Goal: Register for event/course

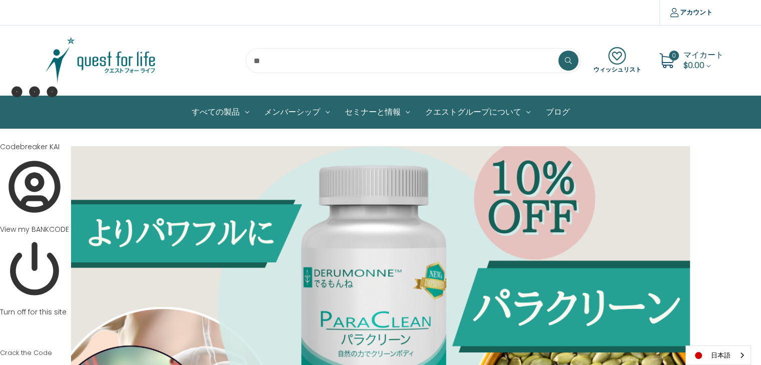
click at [131, 56] on img at bounding box center [100, 61] width 125 height 50
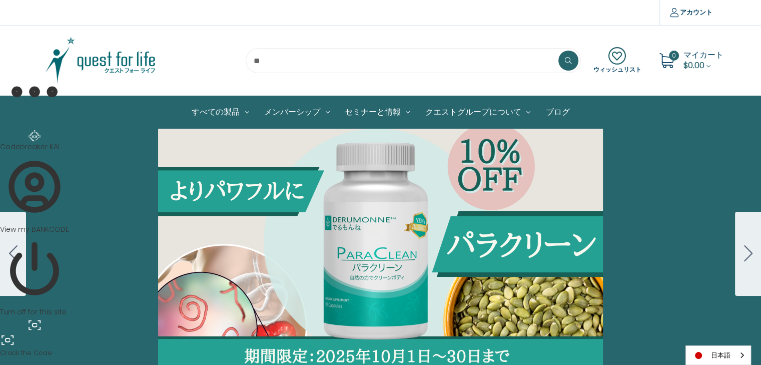
click at [747, 253] on icon "Go to slide 2" at bounding box center [748, 253] width 9 height 16
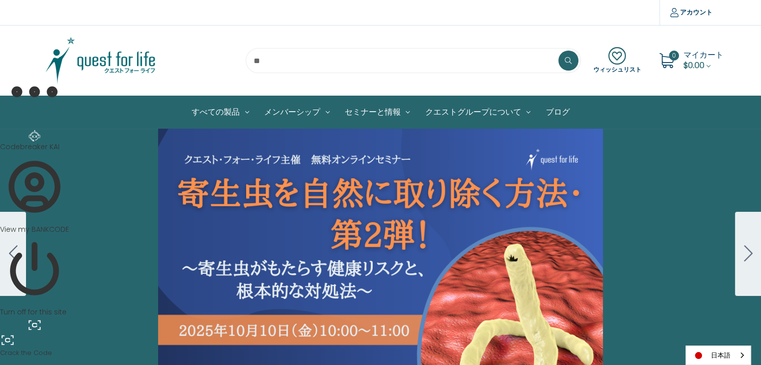
click at [480, 264] on div "カルーセル・タイトル カルーセルスライドに説明を追加します。複数の販売を促進するために使用することができます。 販売中" at bounding box center [380, 254] width 761 height 250
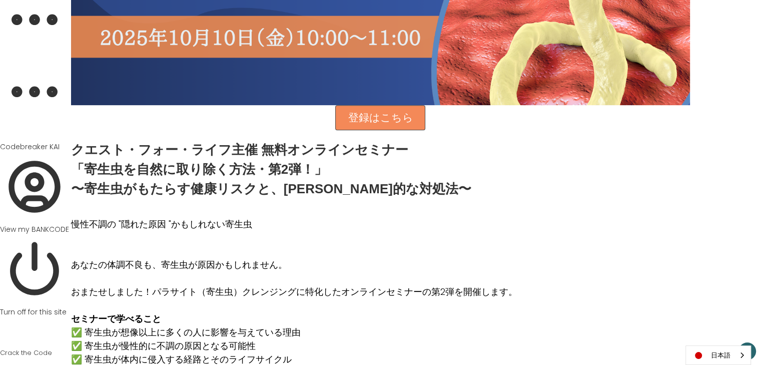
scroll to position [413, 0]
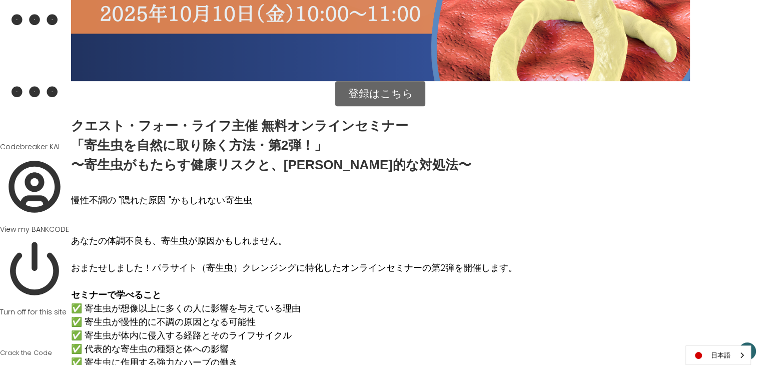
click at [378, 88] on link "登録はこちら" at bounding box center [380, 93] width 90 height 25
